Goal: Transaction & Acquisition: Purchase product/service

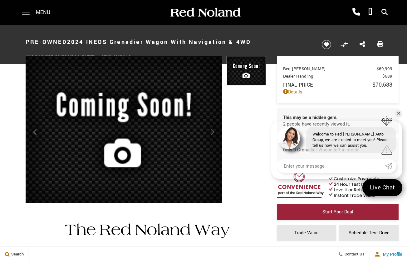
click at [29, 10] on span at bounding box center [26, 10] width 8 height 1
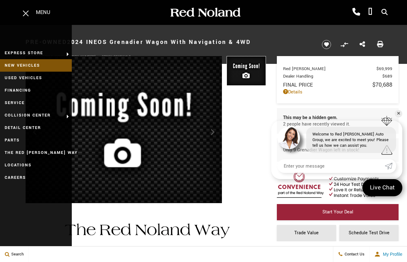
click at [22, 65] on link "New Vehicles" at bounding box center [36, 65] width 72 height 12
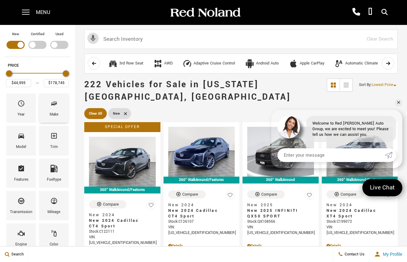
click at [55, 107] on span "Make" at bounding box center [53, 104] width 7 height 13
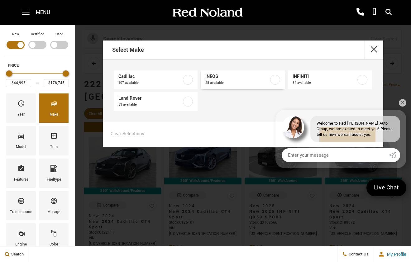
click at [215, 76] on span "INEOS" at bounding box center [238, 77] width 64 height 6
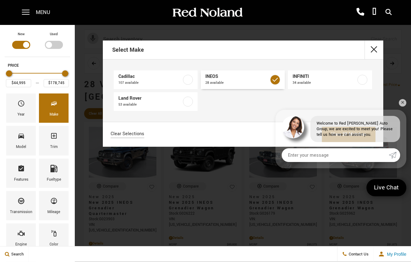
type input "$78,663"
type input "$99,895"
checkbox input "true"
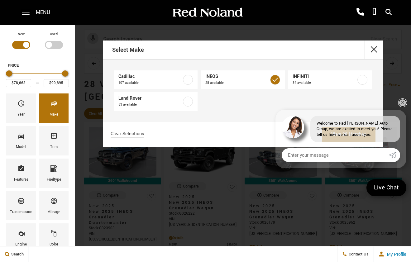
click at [404, 102] on link "✕" at bounding box center [402, 102] width 7 height 7
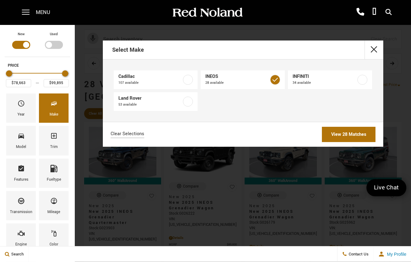
click at [344, 133] on link "View 28 Matches" at bounding box center [349, 134] width 54 height 15
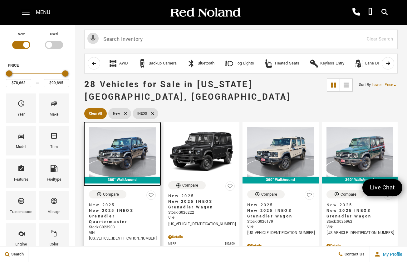
click at [122, 146] on img at bounding box center [122, 152] width 67 height 50
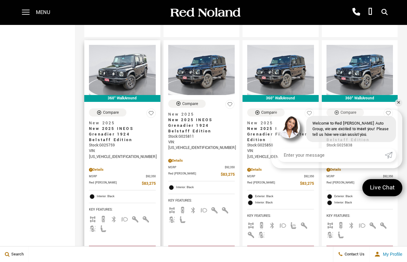
scroll to position [322, 0]
